Goal: Check status: Check status

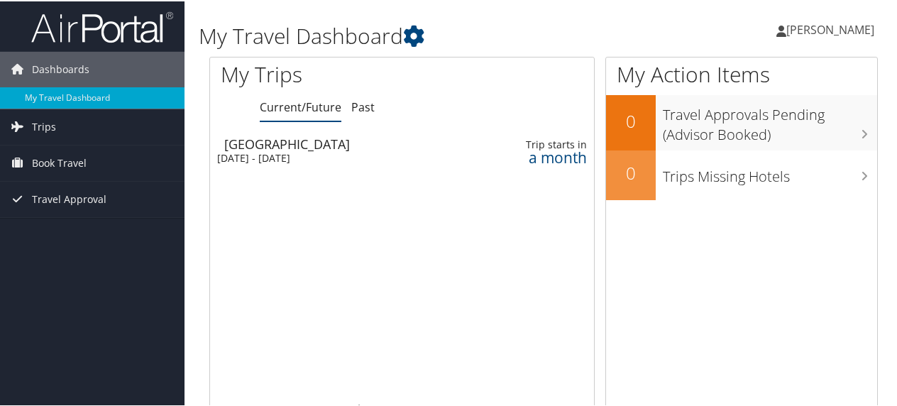
click at [290, 143] on div "[GEOGRAPHIC_DATA]" at bounding box center [343, 142] width 238 height 13
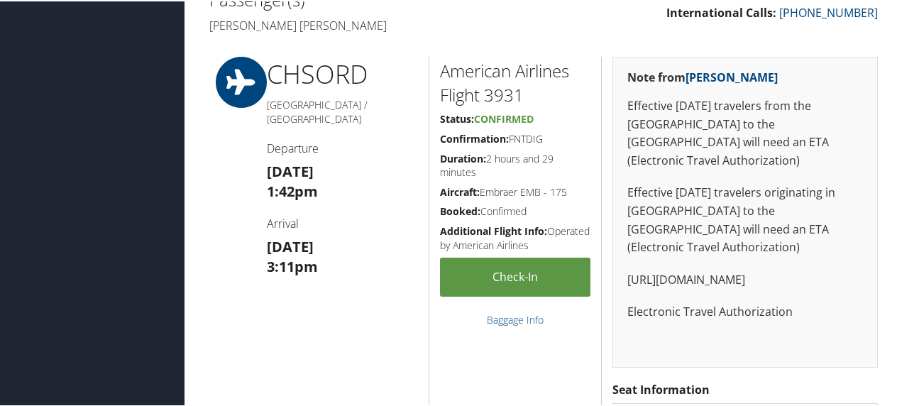
scroll to position [497, 0]
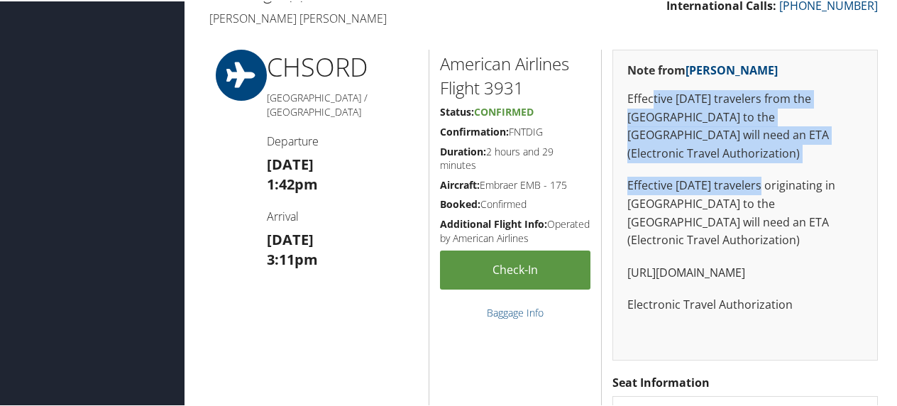
drag, startPoint x: 649, startPoint y: 98, endPoint x: 752, endPoint y: 172, distance: 127.1
click at [752, 172] on div "Note from Pooja Malik Effective January 8, 2025 travelers from the USA to the U…" at bounding box center [745, 203] width 265 height 311
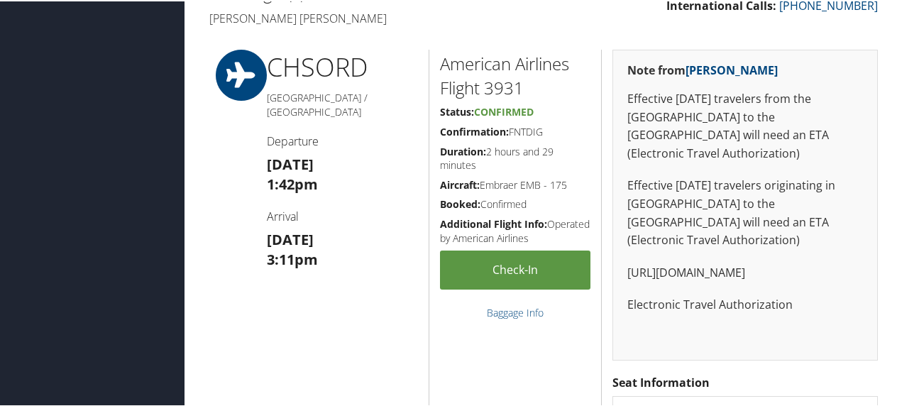
drag, startPoint x: 752, startPoint y: 172, endPoint x: 757, endPoint y: 191, distance: 19.1
click at [757, 191] on p "Effective April 2, 2025 travelers originating in Europe to the UK will need an …" at bounding box center [746, 211] width 236 height 72
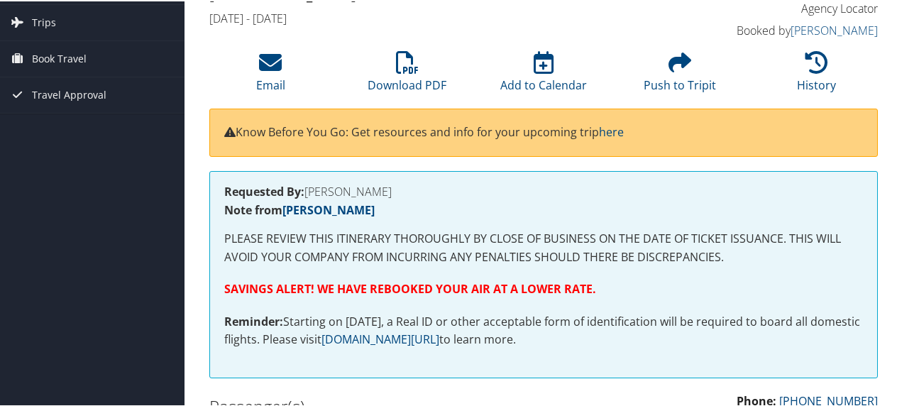
scroll to position [0, 0]
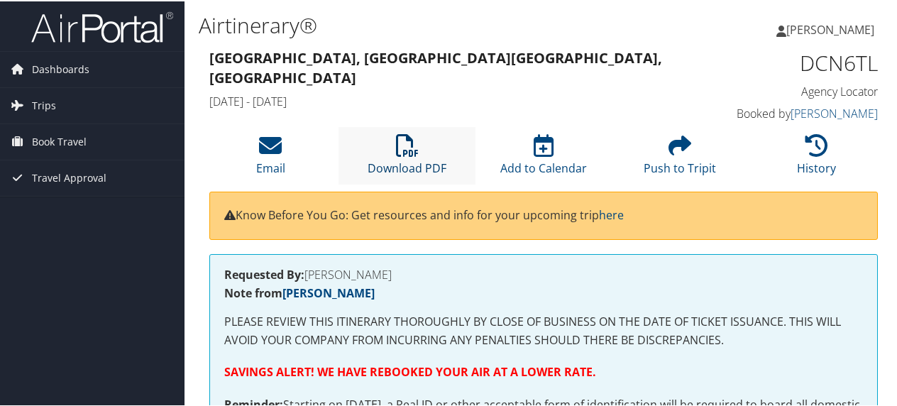
click at [396, 141] on icon at bounding box center [407, 144] width 23 height 23
click at [65, 104] on link "Trips" at bounding box center [92, 104] width 185 height 35
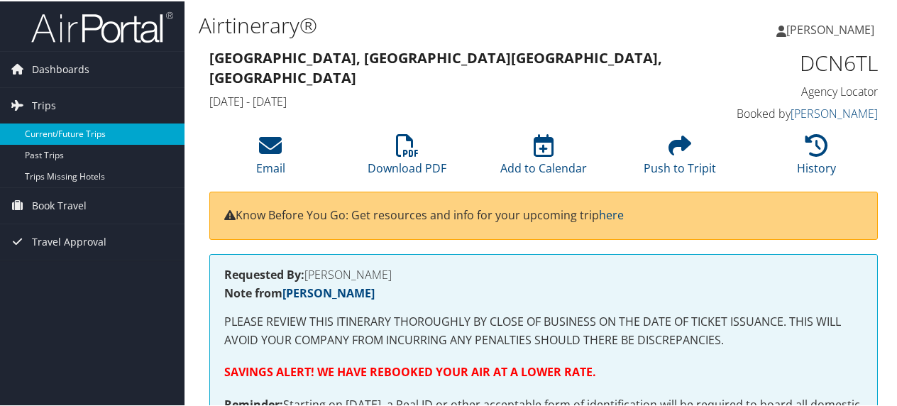
click at [95, 142] on link "Current/Future Trips" at bounding box center [92, 132] width 185 height 21
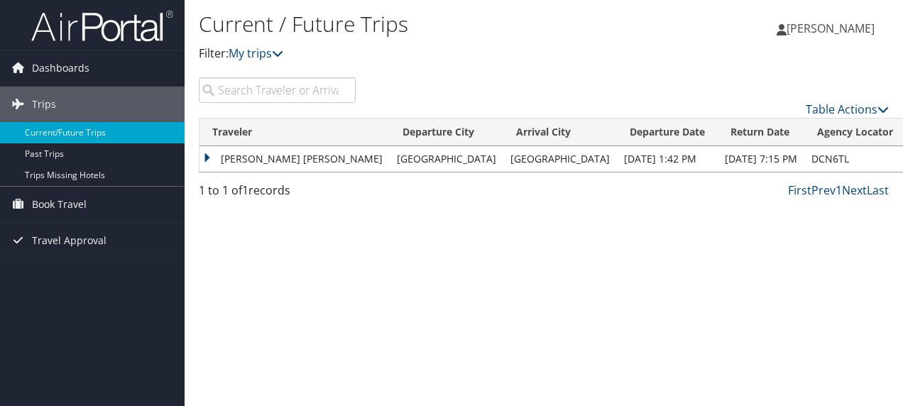
click at [207, 156] on td "[PERSON_NAME] [PERSON_NAME]" at bounding box center [294, 159] width 190 height 26
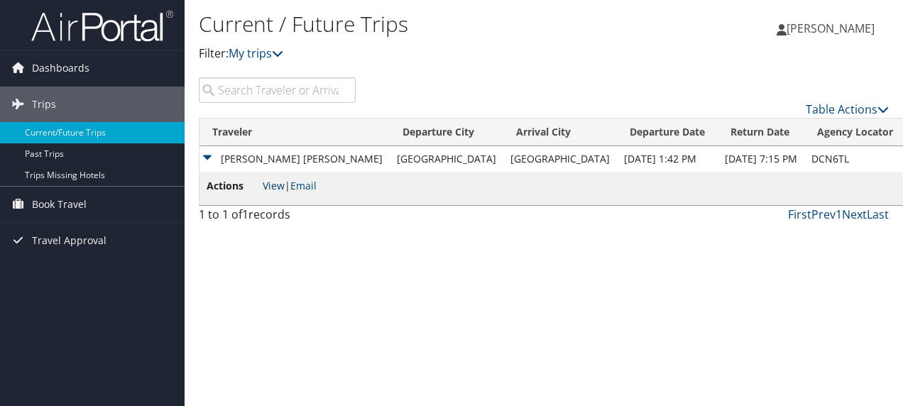
click at [273, 182] on link "View" at bounding box center [274, 185] width 22 height 13
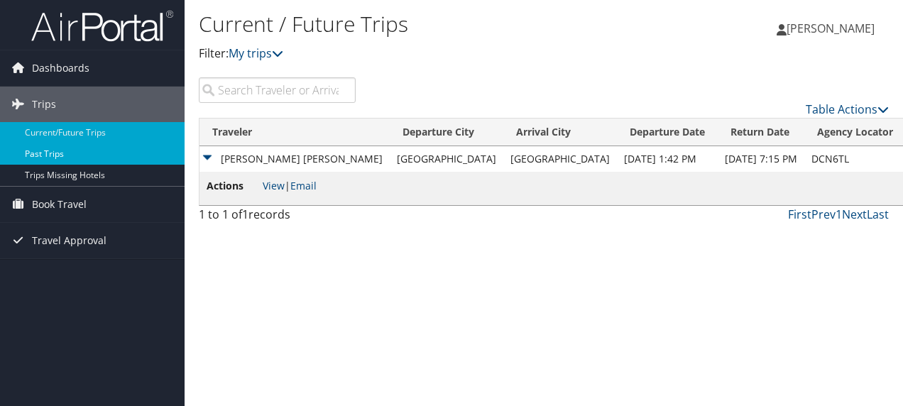
click at [57, 147] on link "Past Trips" at bounding box center [92, 153] width 185 height 21
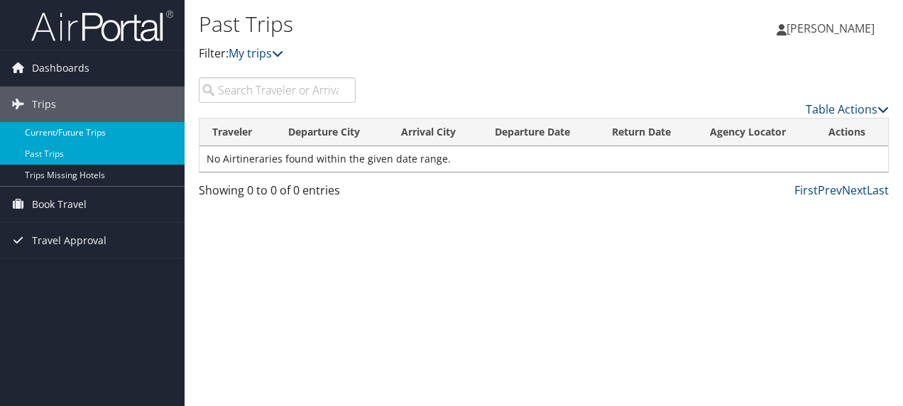
click at [63, 136] on link "Current/Future Trips" at bounding box center [92, 132] width 185 height 21
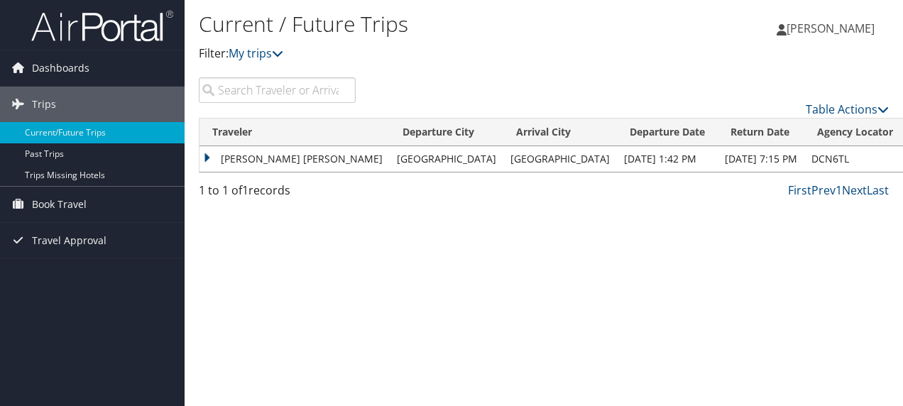
click at [205, 154] on td "[PERSON_NAME] [PERSON_NAME]" at bounding box center [294, 159] width 190 height 26
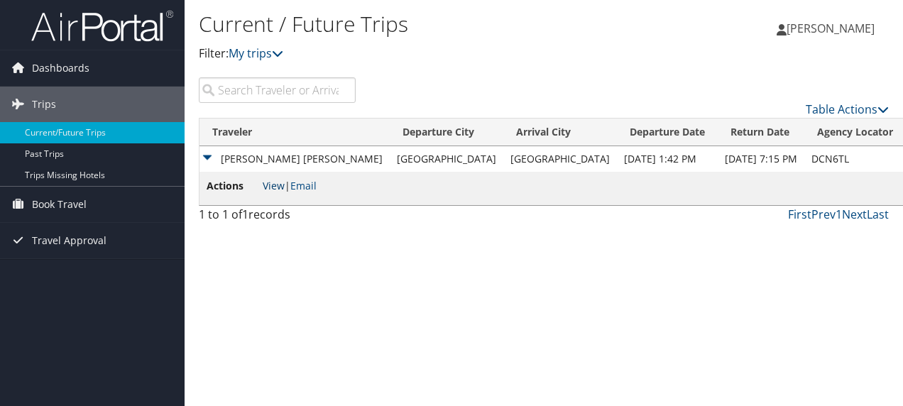
click at [275, 180] on link "View" at bounding box center [274, 185] width 22 height 13
